Goal: Information Seeking & Learning: Check status

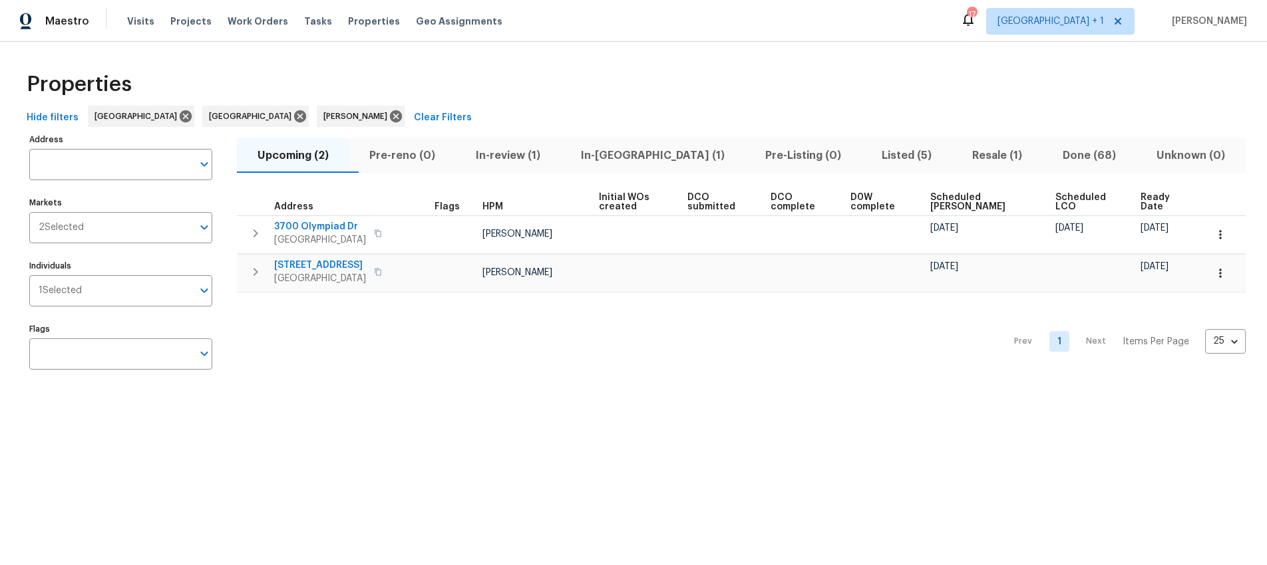
click at [907, 361] on div "Prev 1 Next Items Per Page 25 25 ​" at bounding box center [741, 338] width 1009 height 90
click at [885, 352] on div "Prev 1 Next Items Per Page 25 25 ​" at bounding box center [741, 338] width 1009 height 90
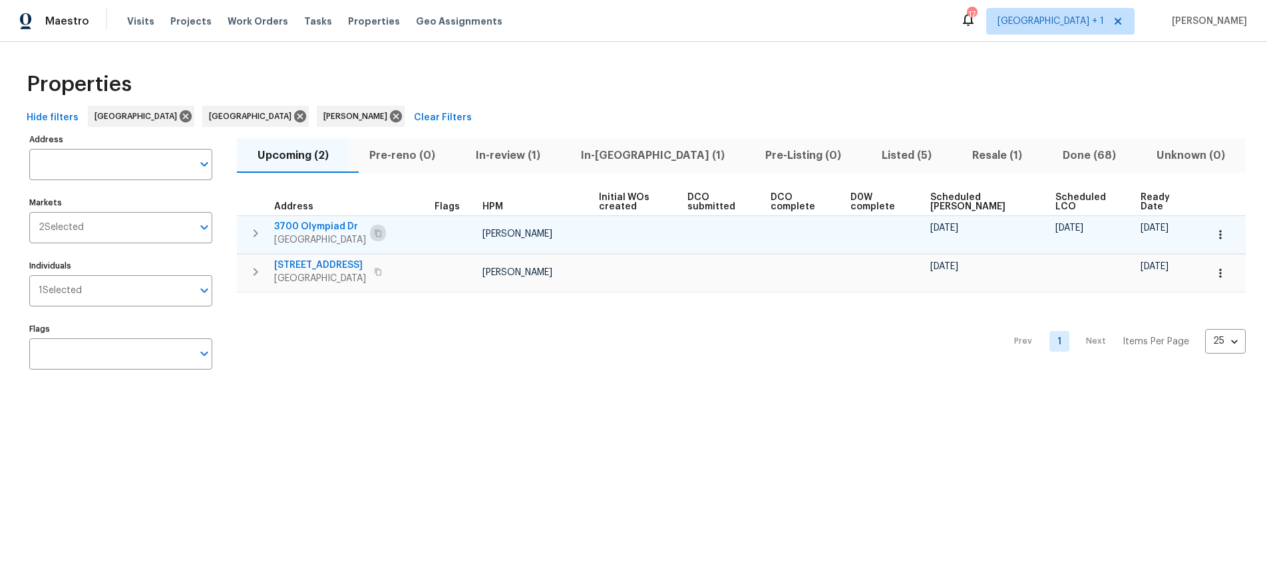
click at [378, 232] on icon "button" at bounding box center [378, 234] width 8 height 8
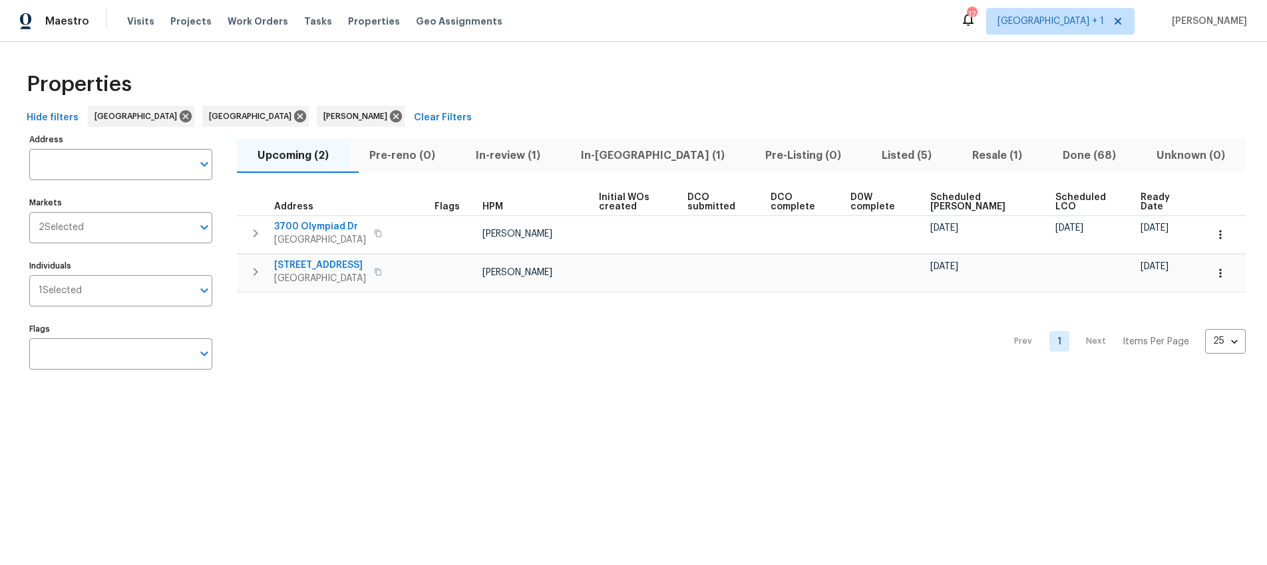
click at [870, 158] on span "Listed (5)" at bounding box center [907, 155] width 75 height 19
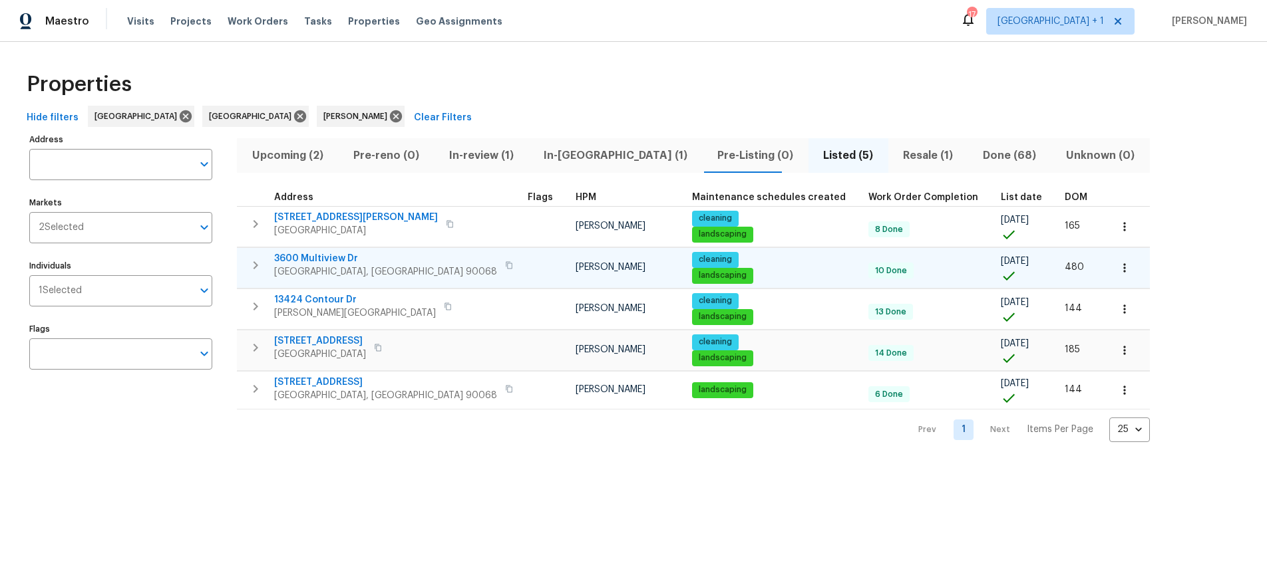
click at [333, 261] on span "3600 Multiview Dr" at bounding box center [385, 258] width 223 height 13
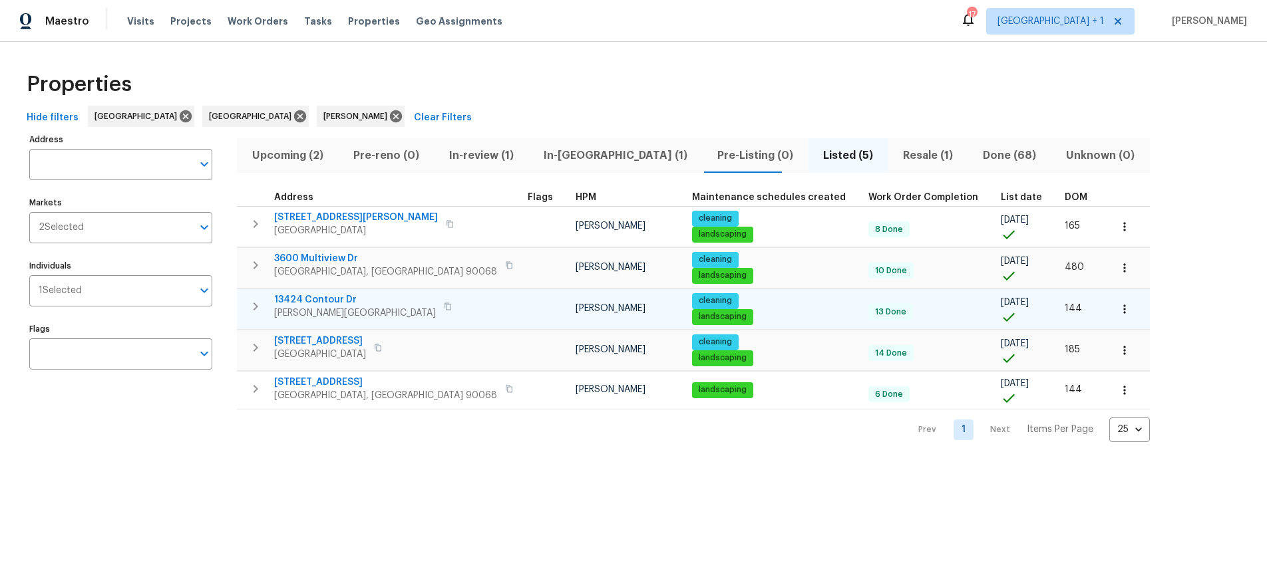
click at [345, 304] on span "13424 Contour Dr" at bounding box center [355, 299] width 162 height 13
click at [444, 307] on icon "button" at bounding box center [448, 307] width 8 height 8
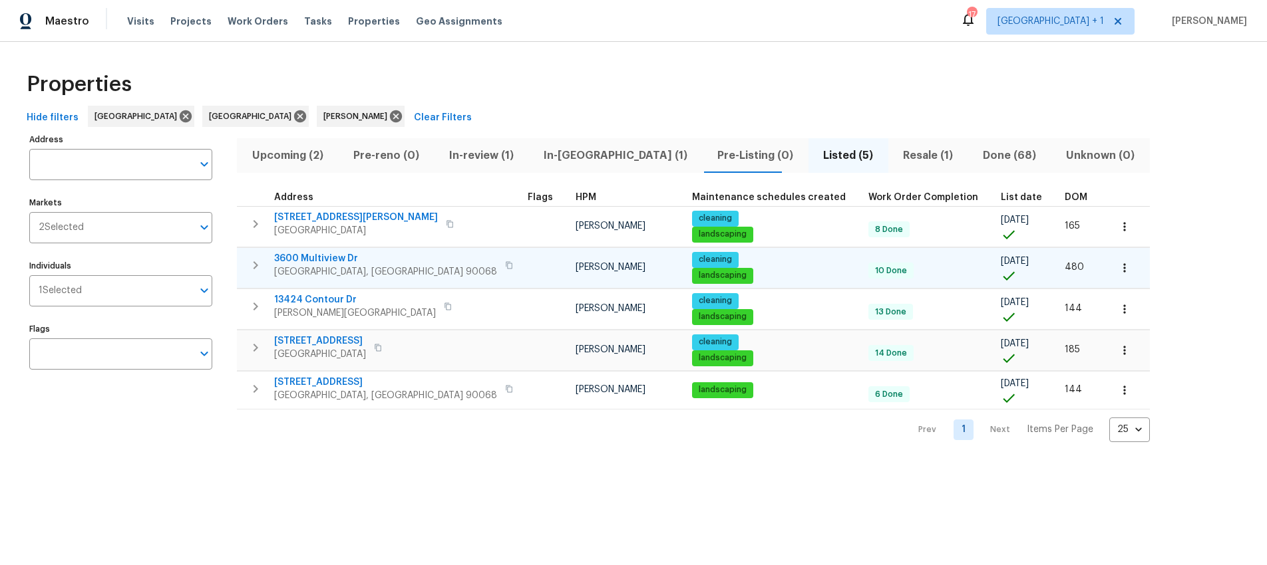
click at [505, 265] on icon "button" at bounding box center [509, 265] width 8 height 8
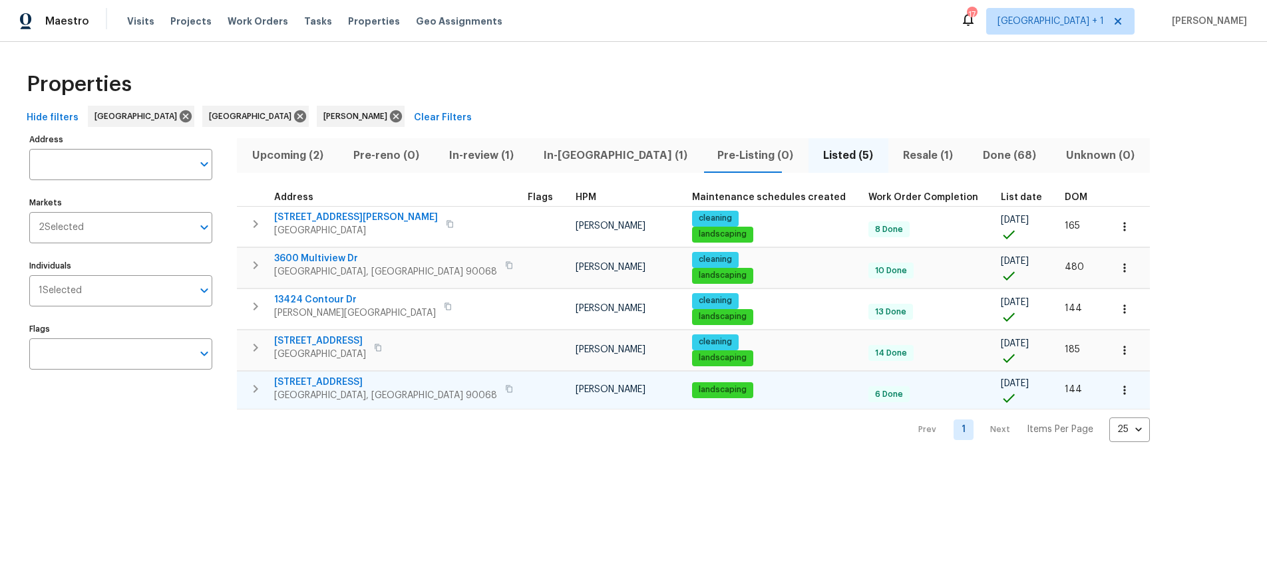
click at [505, 389] on icon "button" at bounding box center [509, 389] width 8 height 8
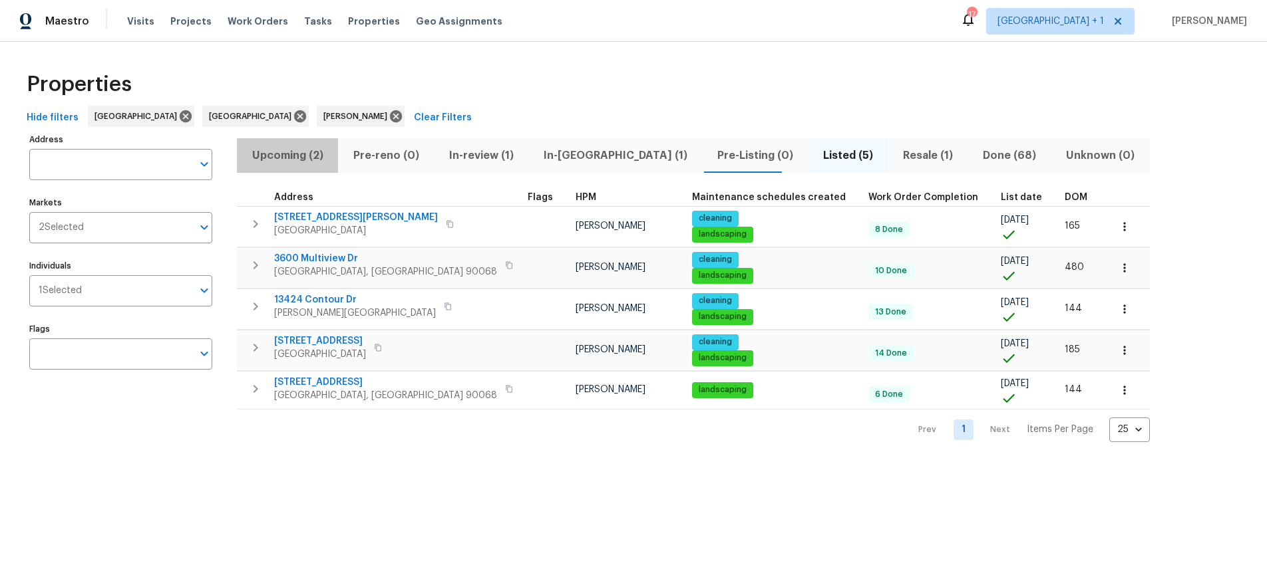
click at [295, 152] on span "Upcoming (2)" at bounding box center [287, 155] width 85 height 19
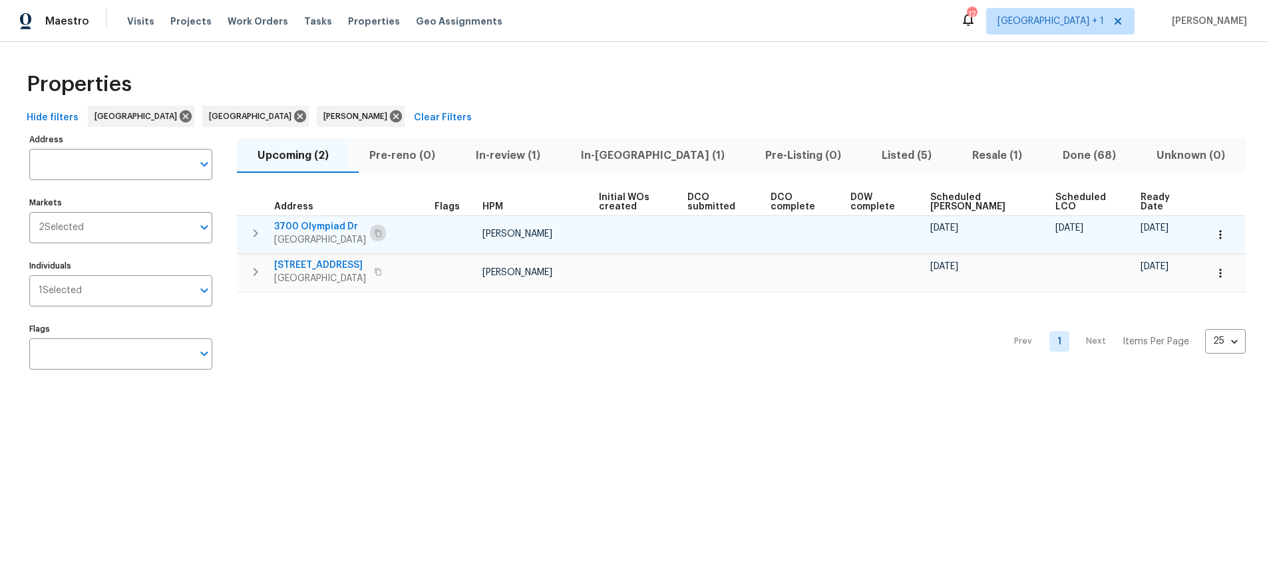
click at [378, 232] on icon "button" at bounding box center [378, 234] width 8 height 8
click at [310, 230] on span "3700 Olympiad Dr" at bounding box center [320, 226] width 92 height 13
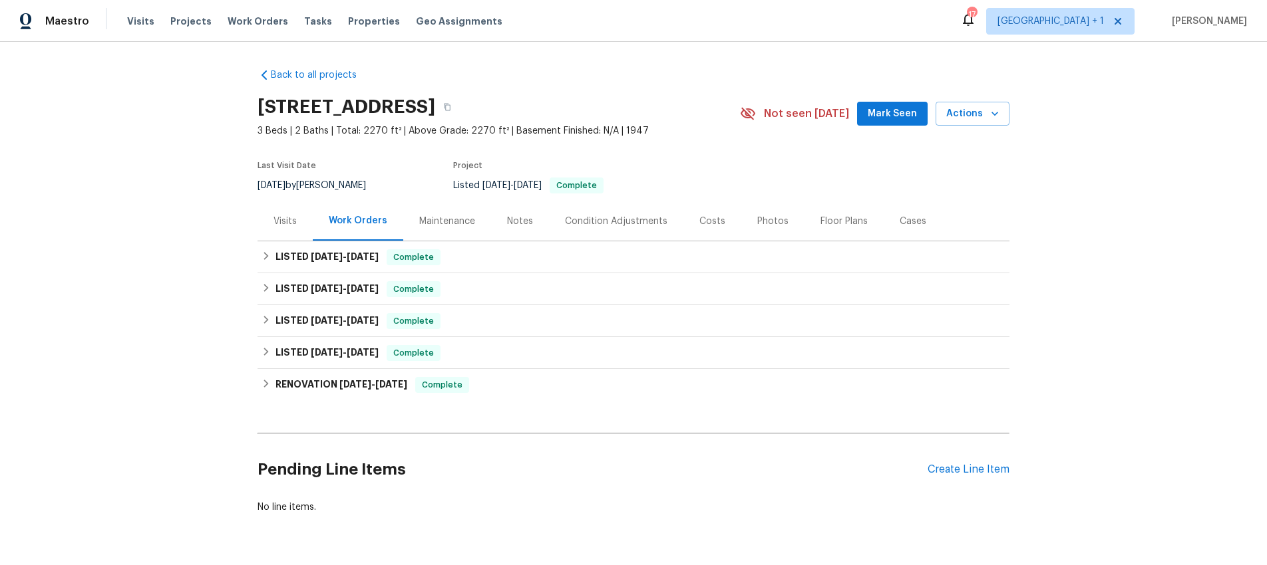
click at [279, 218] on div "Visits" at bounding box center [284, 221] width 23 height 13
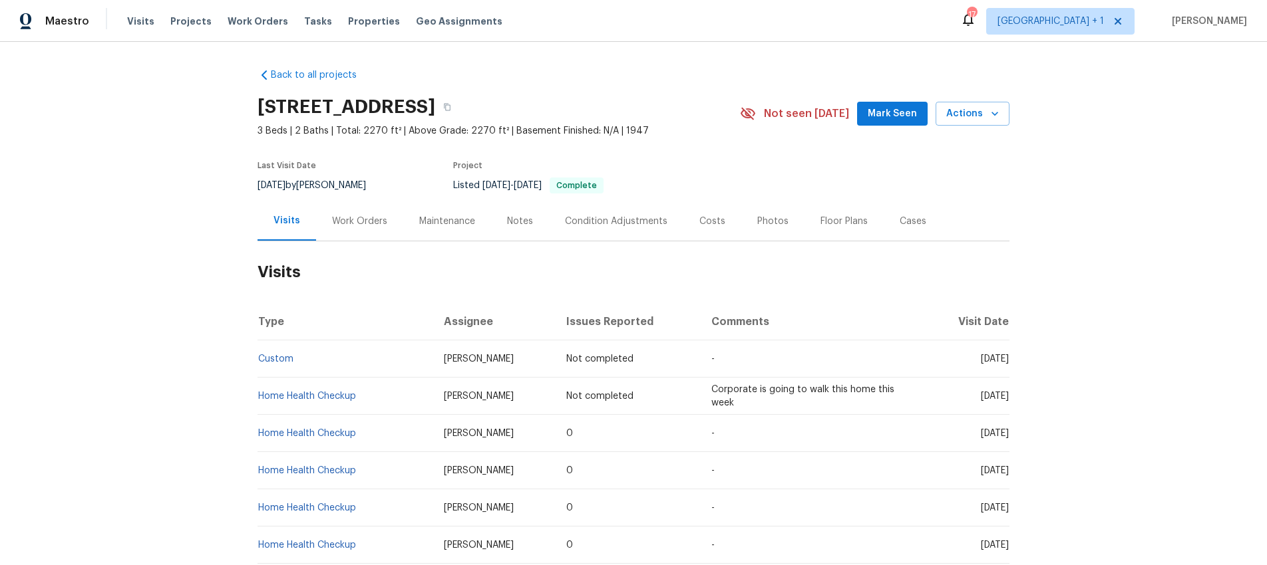
click at [357, 220] on div "Work Orders" at bounding box center [359, 221] width 55 height 13
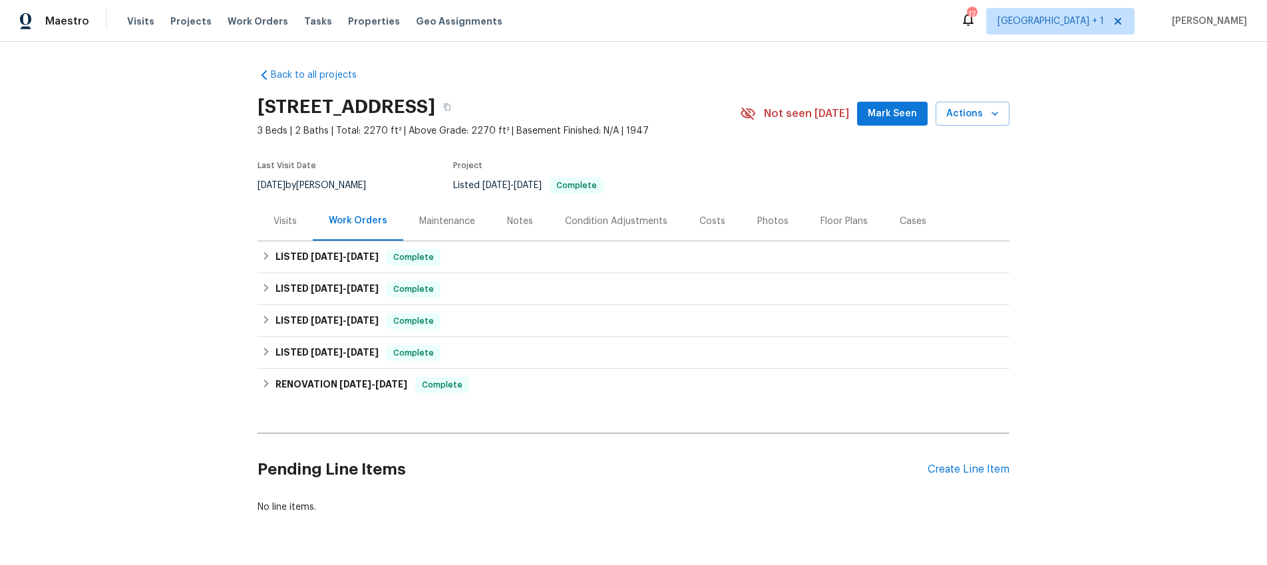
click at [433, 220] on div "Maintenance" at bounding box center [447, 221] width 56 height 13
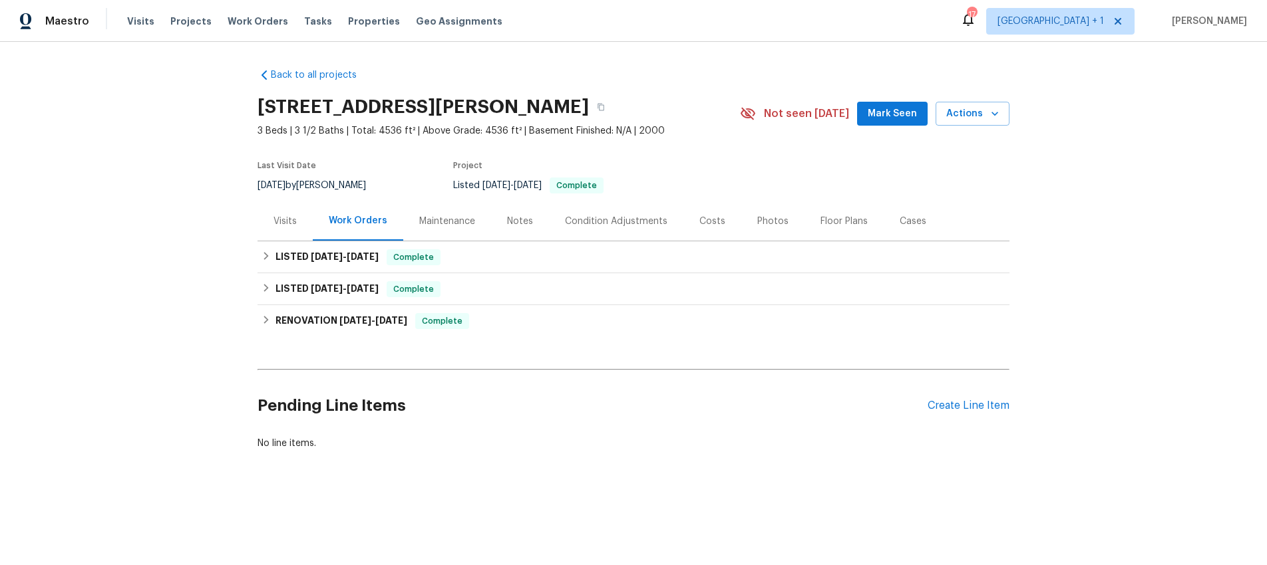
click at [460, 224] on div "Maintenance" at bounding box center [447, 221] width 56 height 13
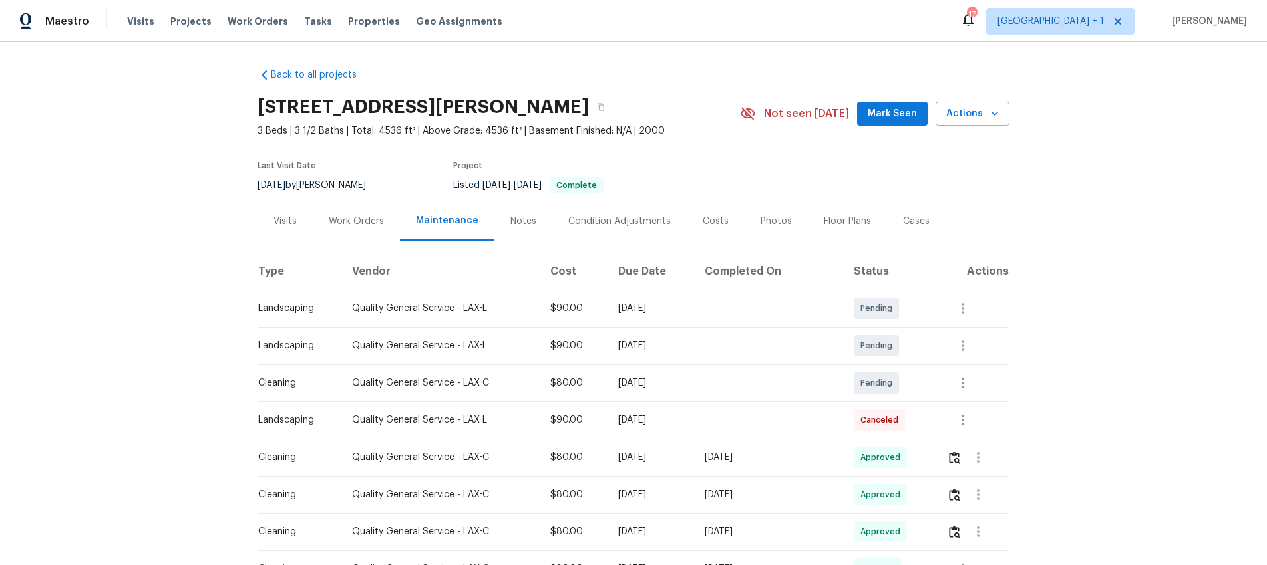
click at [377, 311] on div "Quality General Service - LAX-L" at bounding box center [440, 308] width 177 height 13
click at [234, 299] on div "Back to all projects 13424 Contour Dr, Sherman Oaks, CA 91423 3 Beds | 3 1/2 Ba…" at bounding box center [633, 304] width 1267 height 524
click at [510, 217] on div "Notes" at bounding box center [523, 221] width 26 height 13
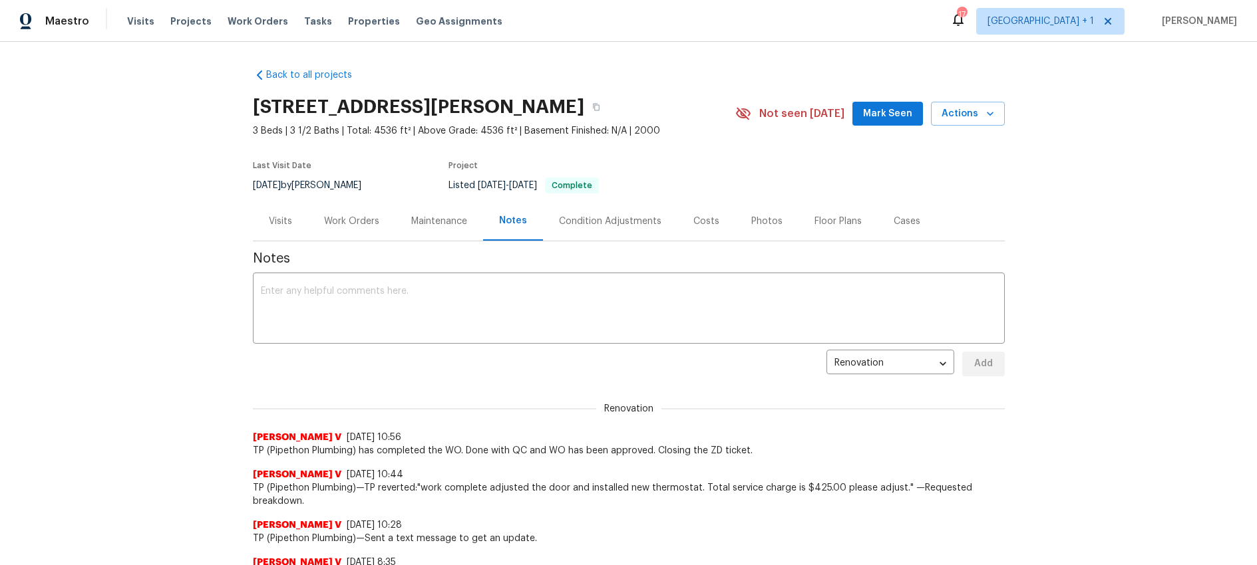
click at [347, 218] on div "Work Orders" at bounding box center [351, 221] width 55 height 13
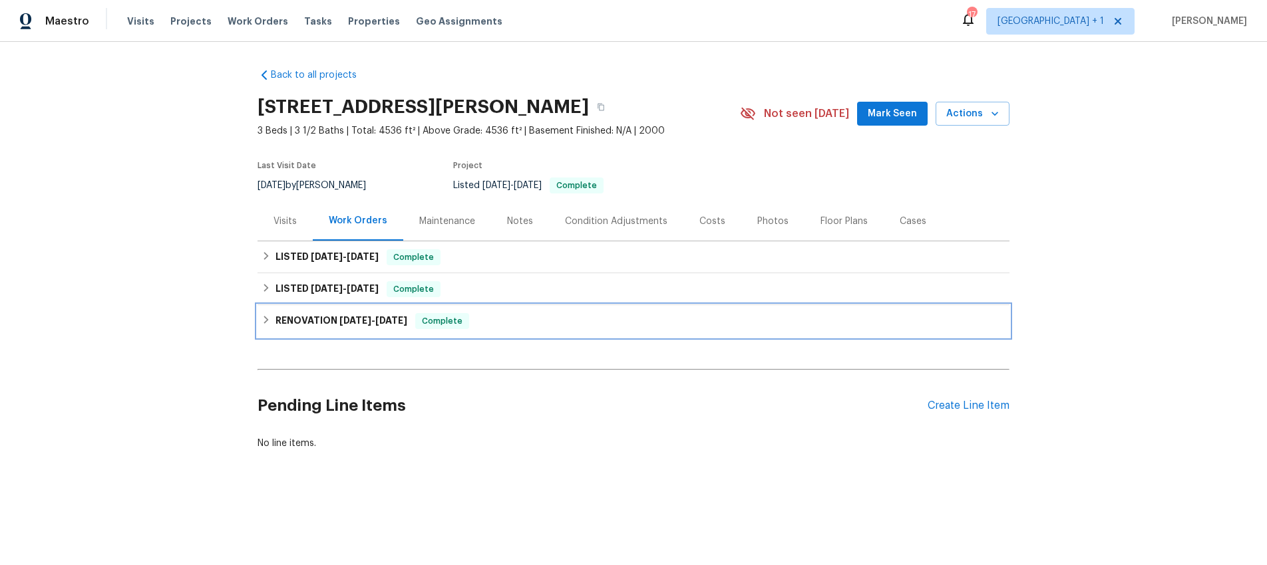
click at [303, 319] on h6 "RENOVATION 2/18/25 - 4/30/25" at bounding box center [341, 321] width 132 height 16
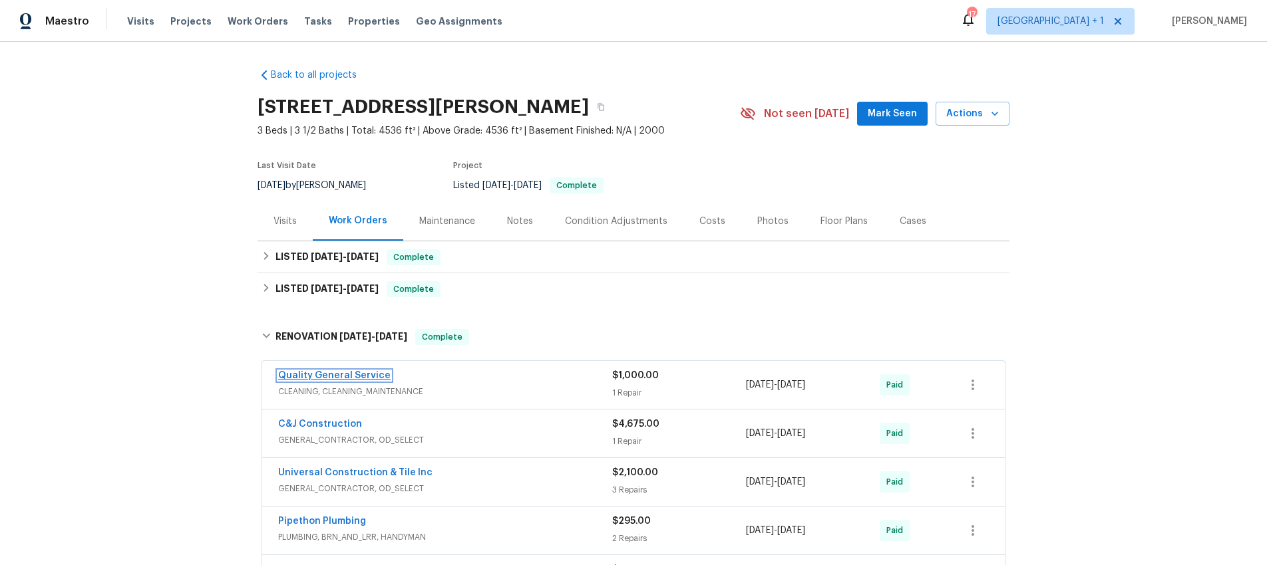
click at [328, 377] on link "Quality General Service" at bounding box center [334, 375] width 112 height 9
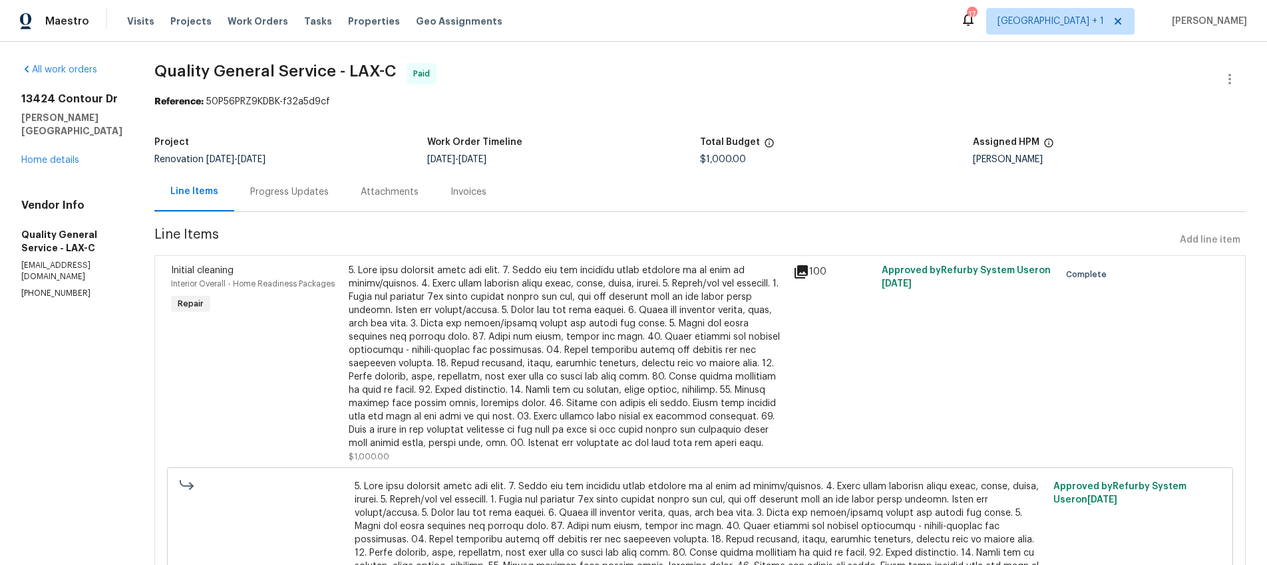
click at [101, 374] on section "All work orders 13424 Contour Dr Sherman Oaks, CA 91423 Home details Vendor Inf…" at bounding box center [71, 370] width 101 height 615
click at [127, 20] on span "Visits" at bounding box center [140, 21] width 27 height 13
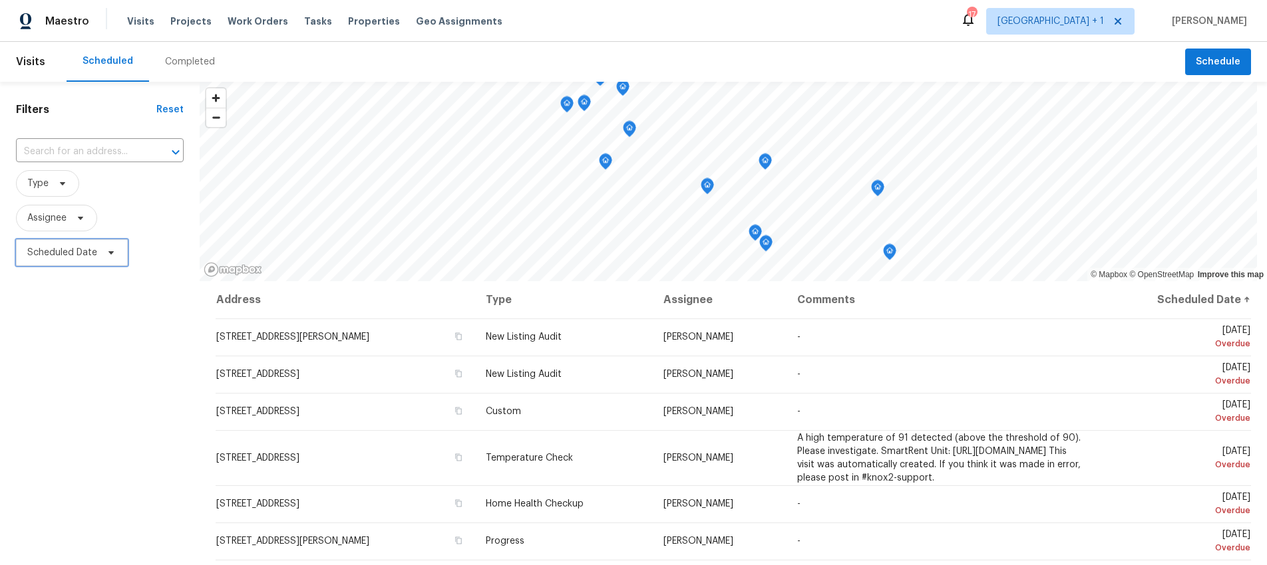
click at [77, 245] on span "Scheduled Date" at bounding box center [72, 253] width 112 height 27
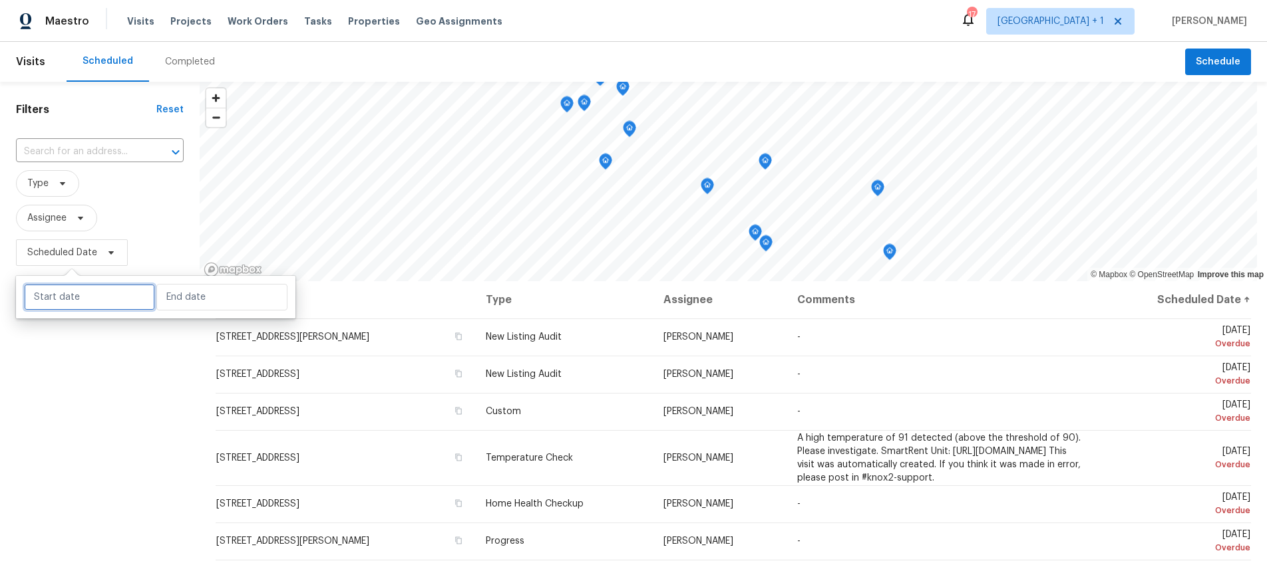
click at [84, 300] on input "text" at bounding box center [89, 297] width 131 height 27
select select "8"
select select "2025"
select select "9"
select select "2025"
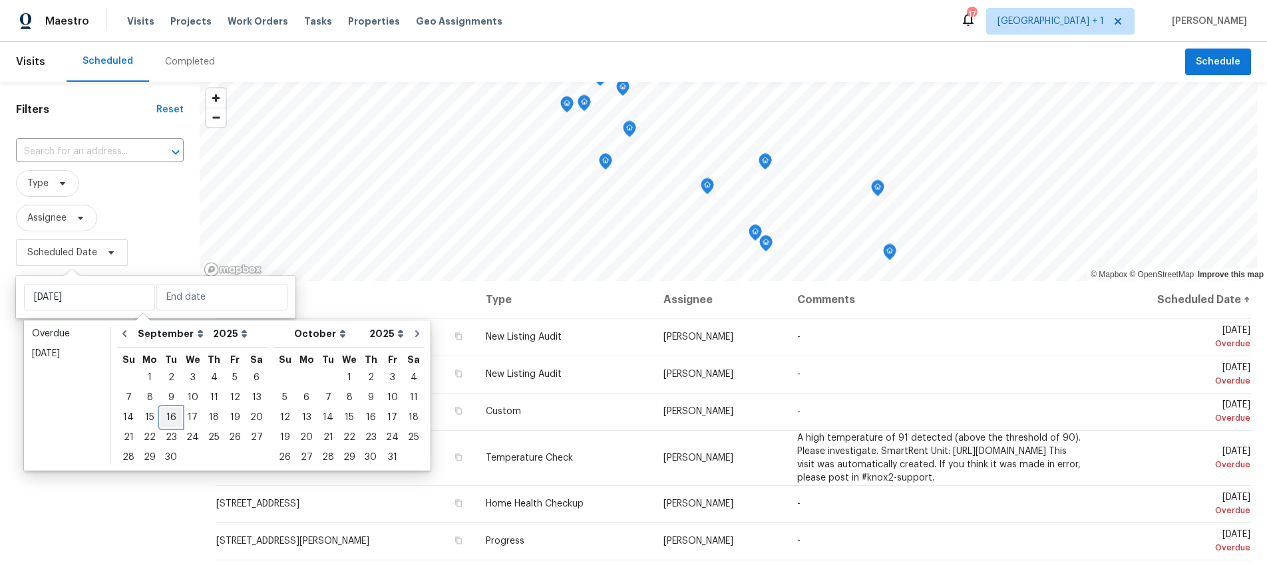
click at [173, 414] on div "16" at bounding box center [170, 417] width 21 height 19
type input "Tue, Sep 16"
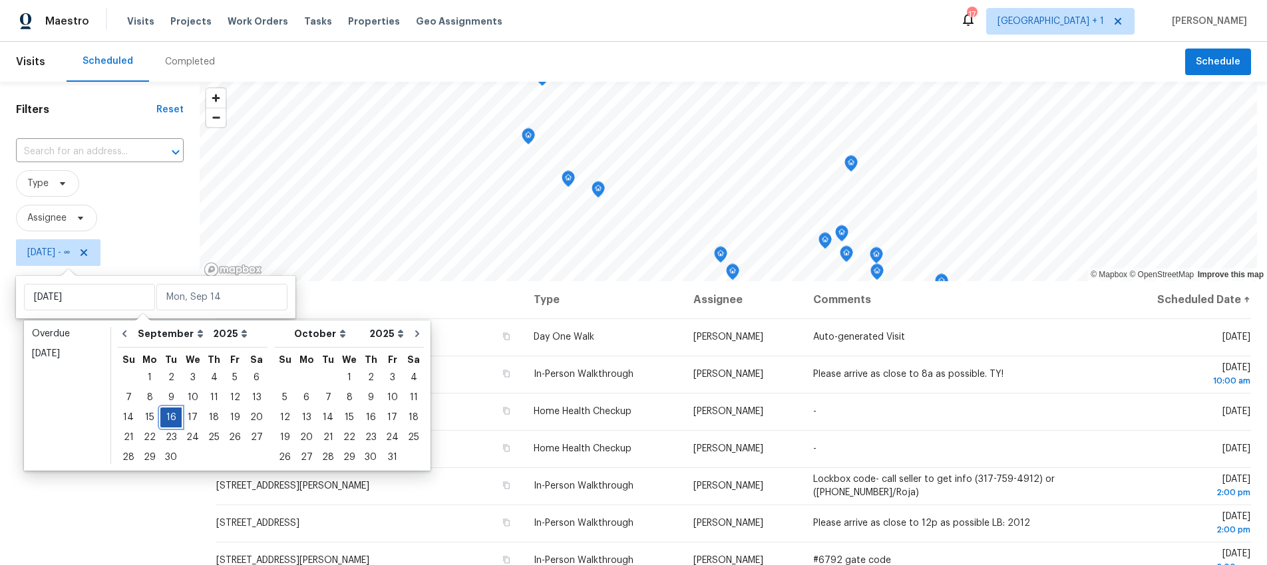
click at [172, 413] on div "16" at bounding box center [170, 417] width 21 height 19
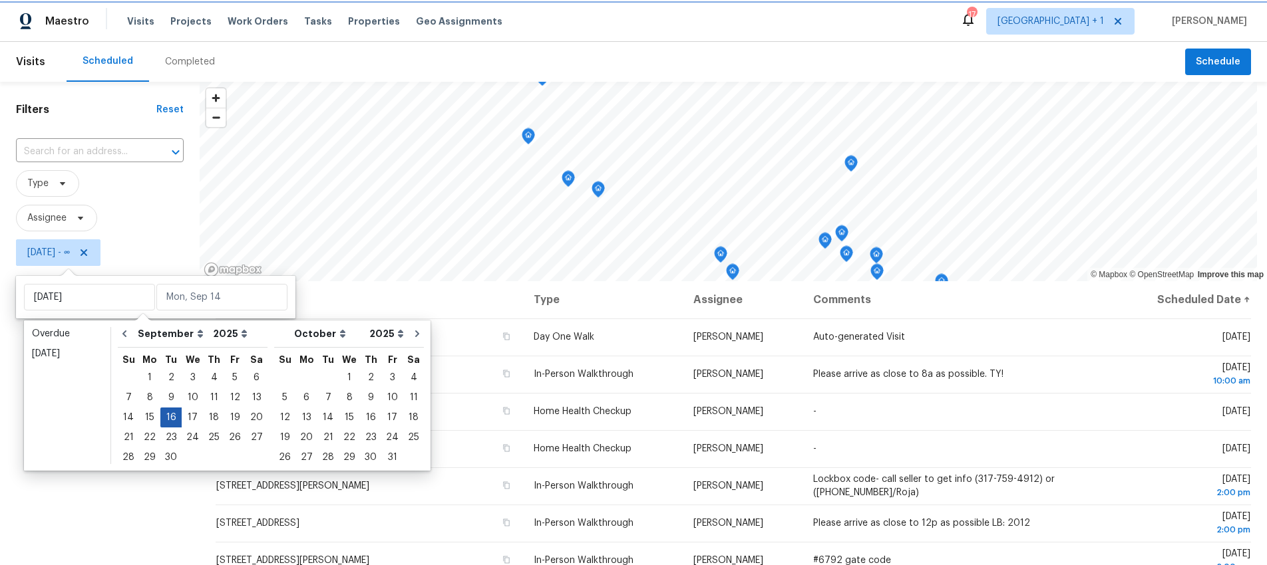
type input "Tue, Sep 16"
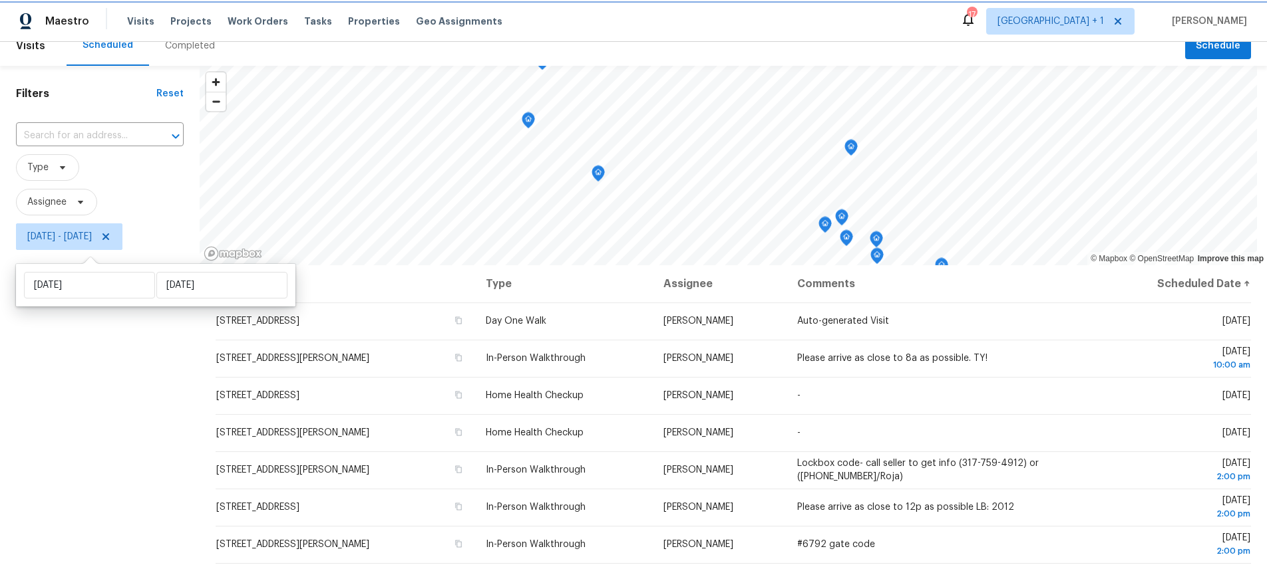
scroll to position [17, 0]
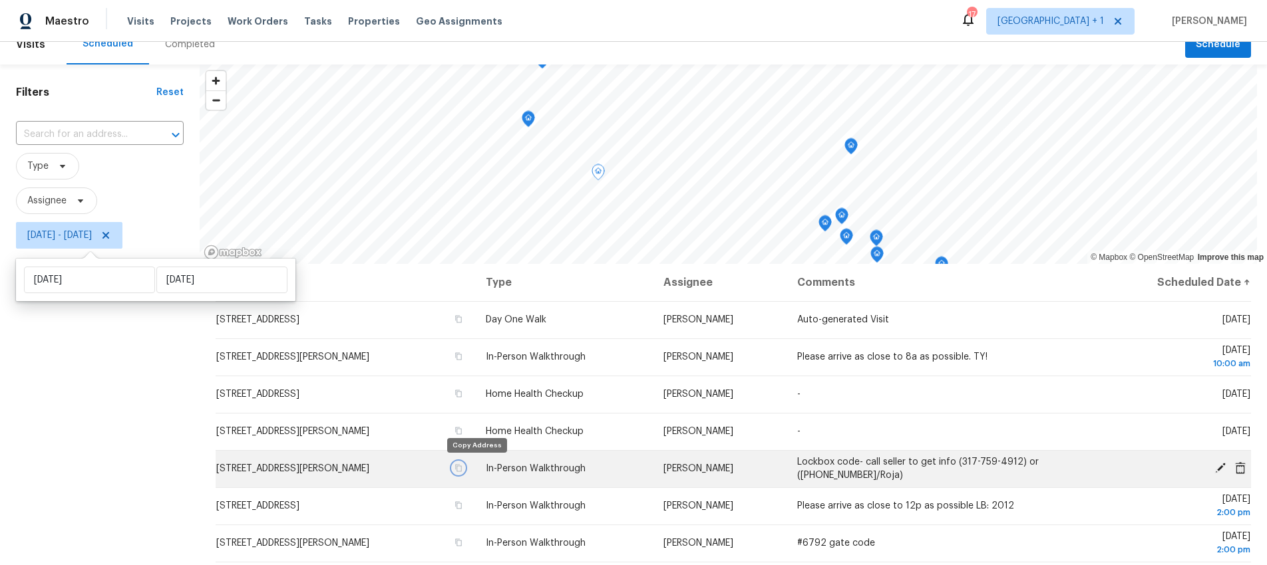
click at [462, 470] on icon "button" at bounding box center [458, 468] width 7 height 7
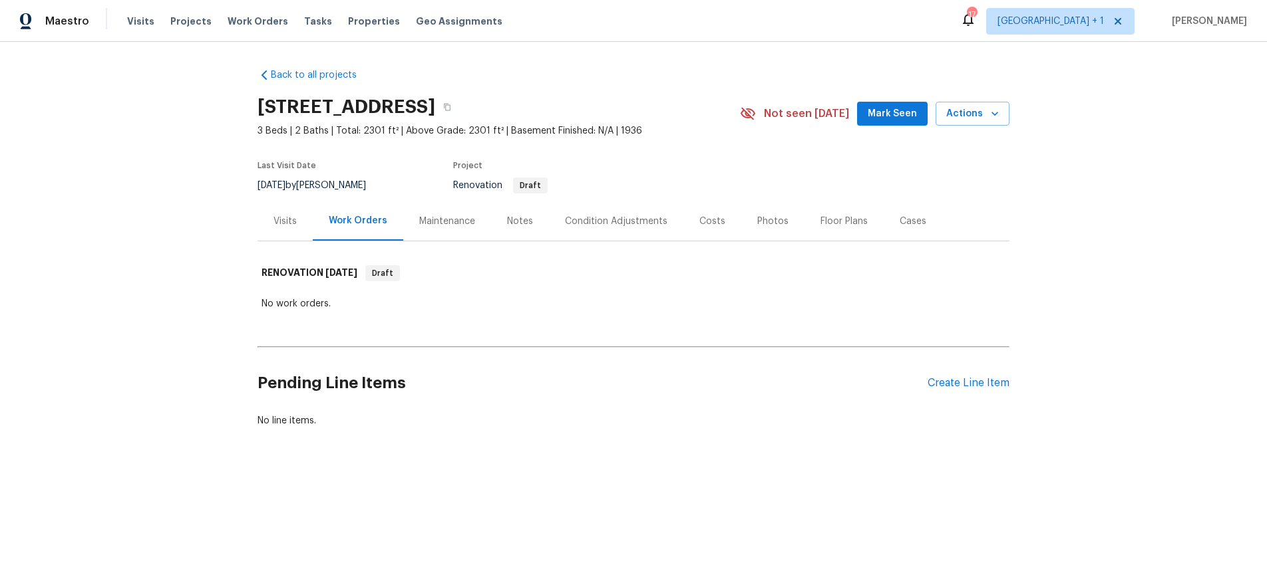
click at [413, 317] on div "Back to all projects 3700 Olympiad Dr, View Park, CA 90043 3 Beds | 2 Baths | T…" at bounding box center [633, 248] width 752 height 381
click at [527, 220] on div "Notes" at bounding box center [520, 221] width 58 height 39
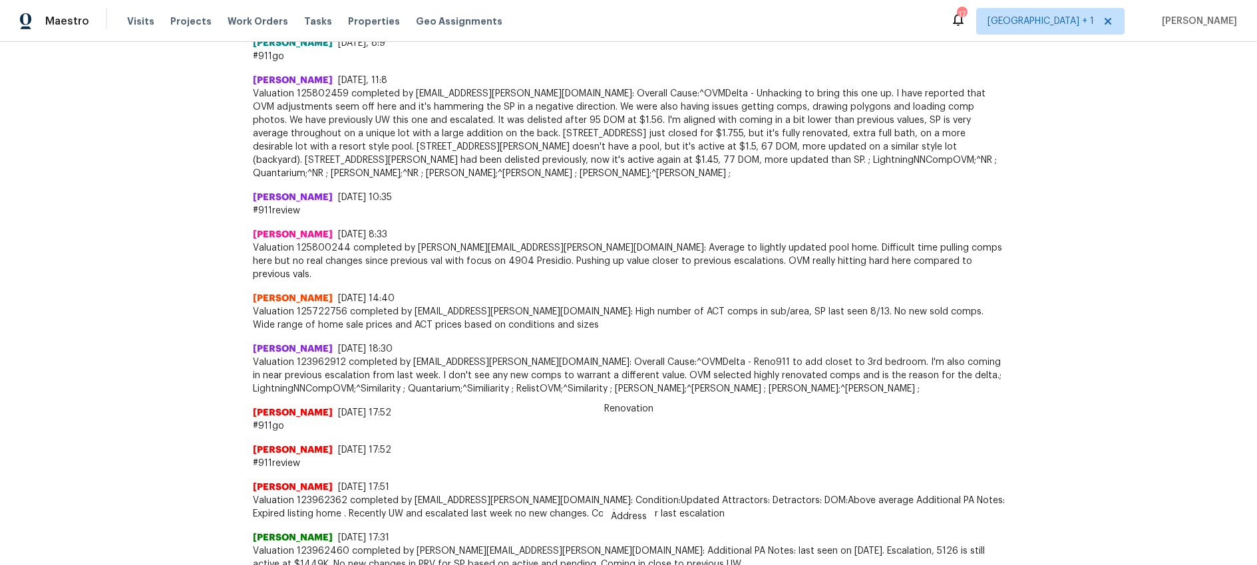
scroll to position [933, 0]
